Goal: Task Accomplishment & Management: Manage account settings

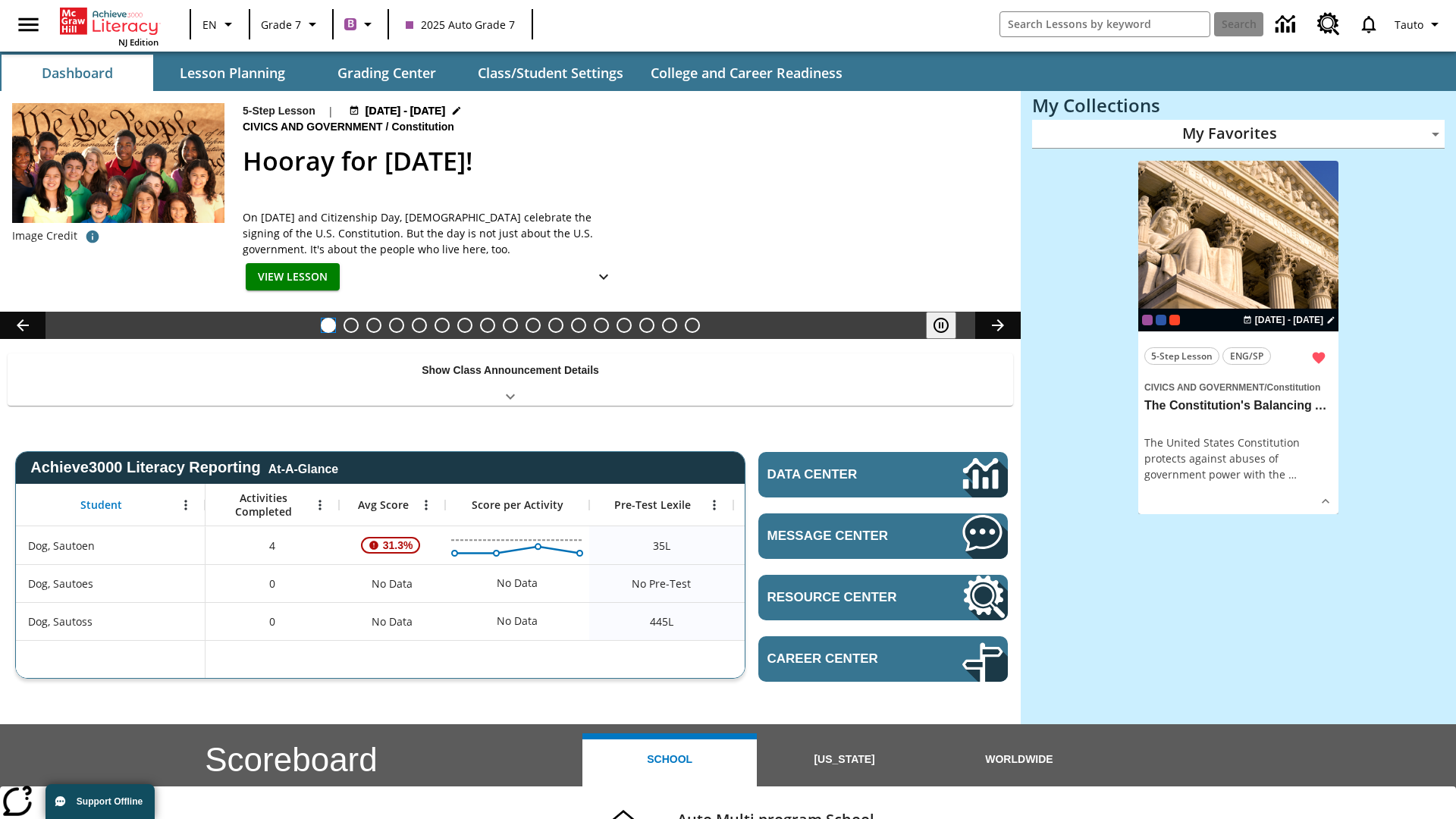
click at [328, 325] on button "Hooray for [DATE]!" at bounding box center [328, 325] width 15 height 15
click at [941, 325] on icon "Pause" at bounding box center [941, 325] width 18 height 18
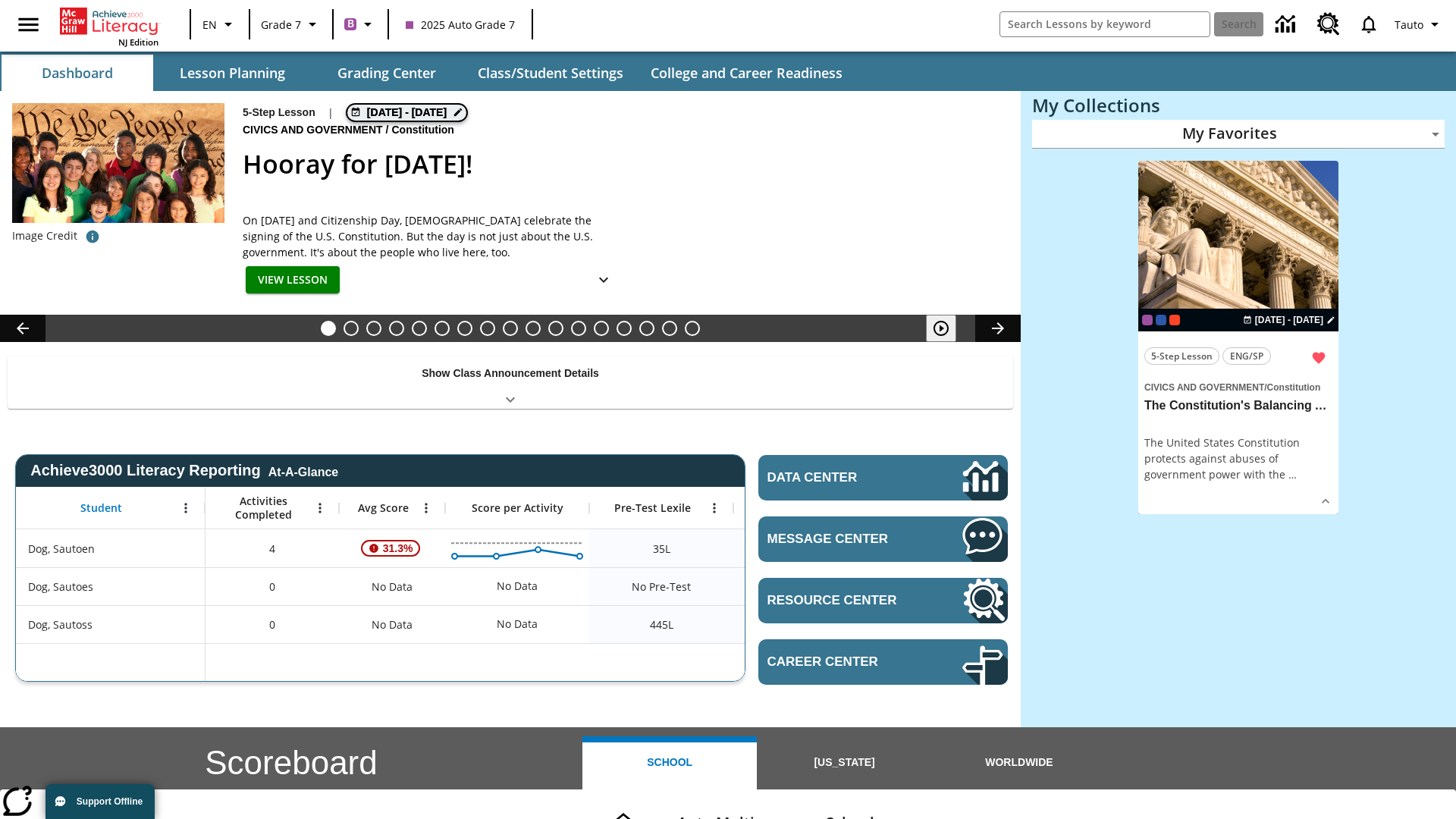
click at [406, 110] on span "[DATE] - [DATE]" at bounding box center [407, 112] width 79 height 16
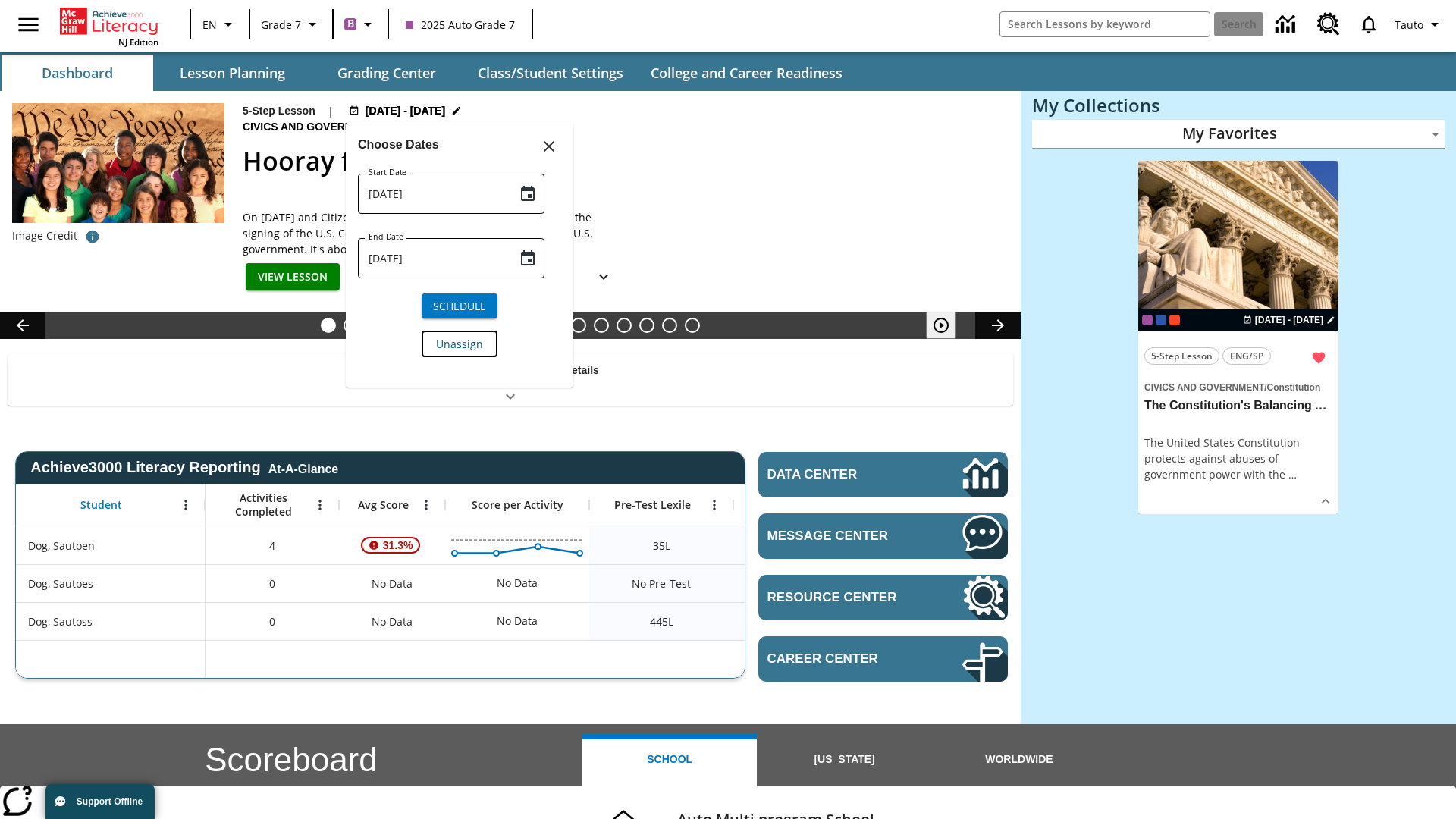
click at [459, 343] on span "Unassign" at bounding box center [459, 344] width 47 height 16
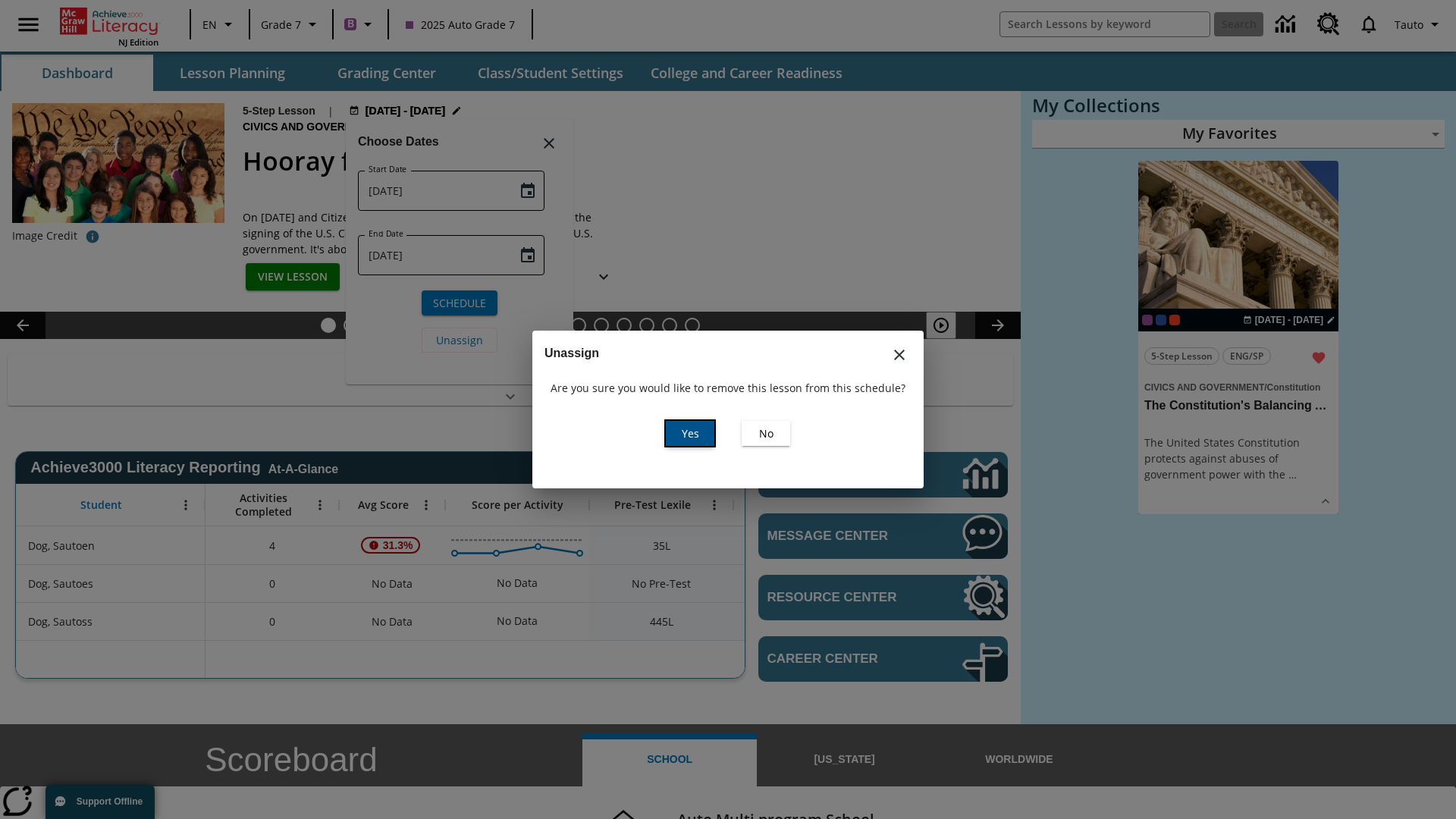
click at [690, 433] on span "Yes" at bounding box center [690, 433] width 18 height 16
